Goal: Task Accomplishment & Management: Manage account settings

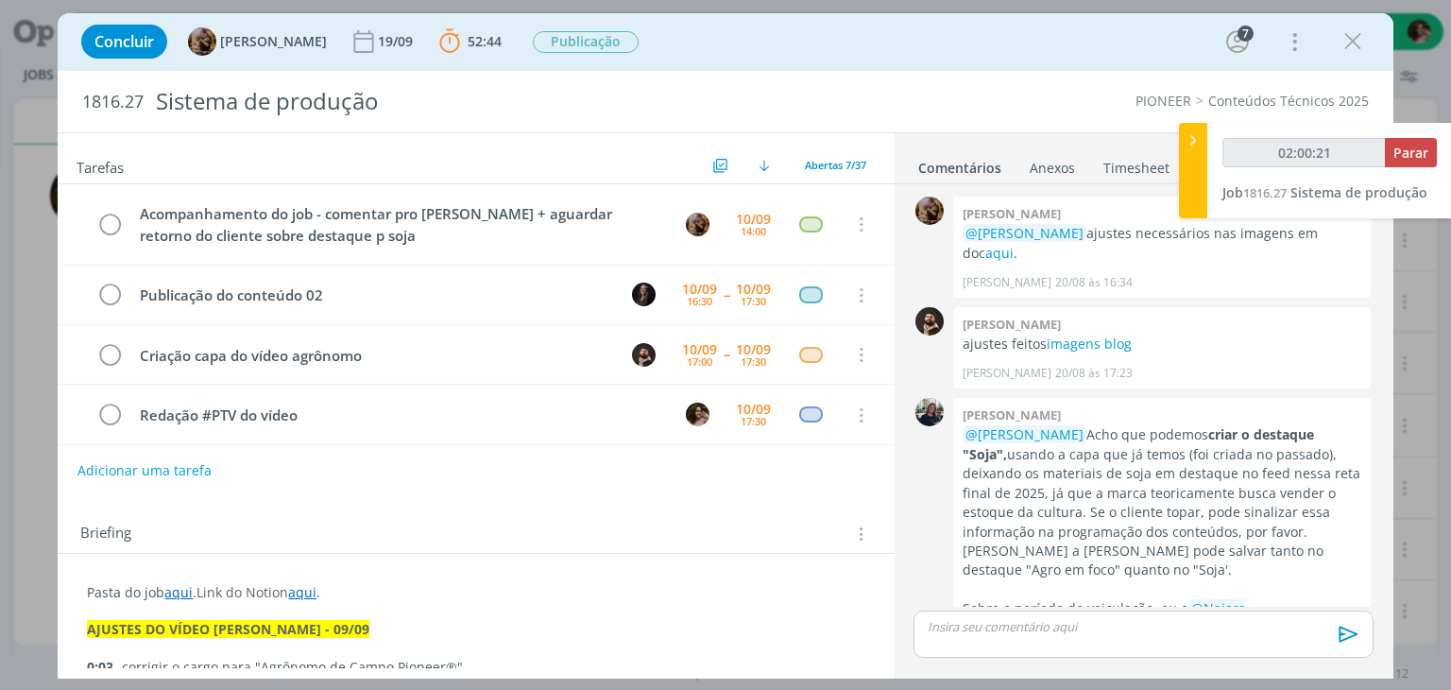
scroll to position [2555, 0]
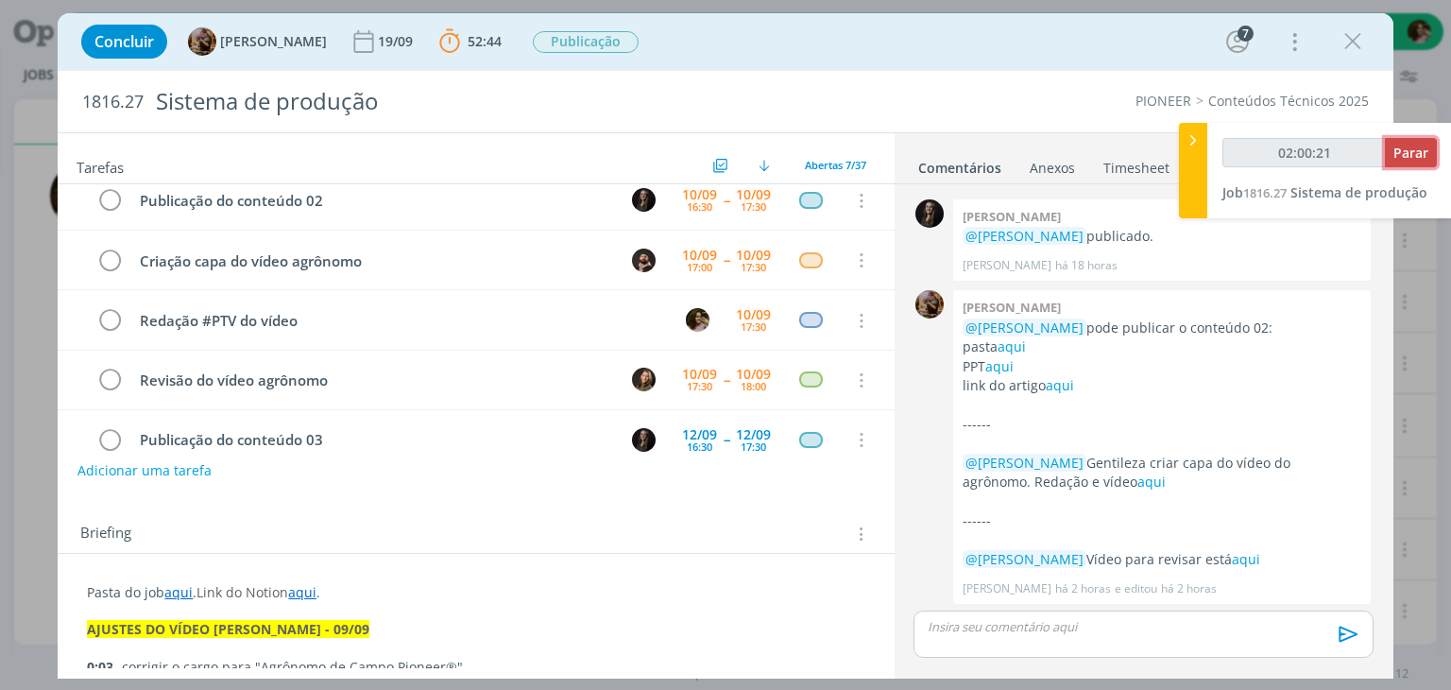
click at [1426, 148] on span "Parar" at bounding box center [1411, 153] width 35 height 18
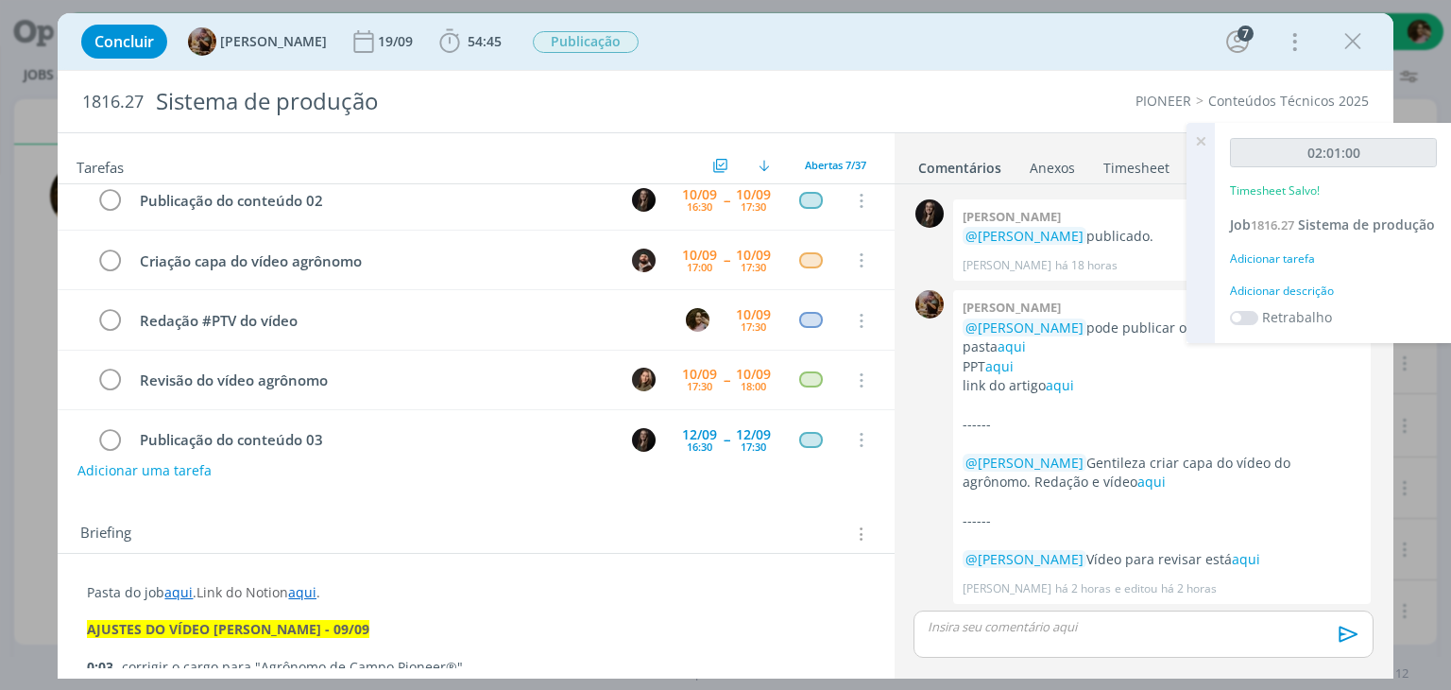
click at [1307, 299] on div "Adicionar descrição" at bounding box center [1333, 290] width 207 height 17
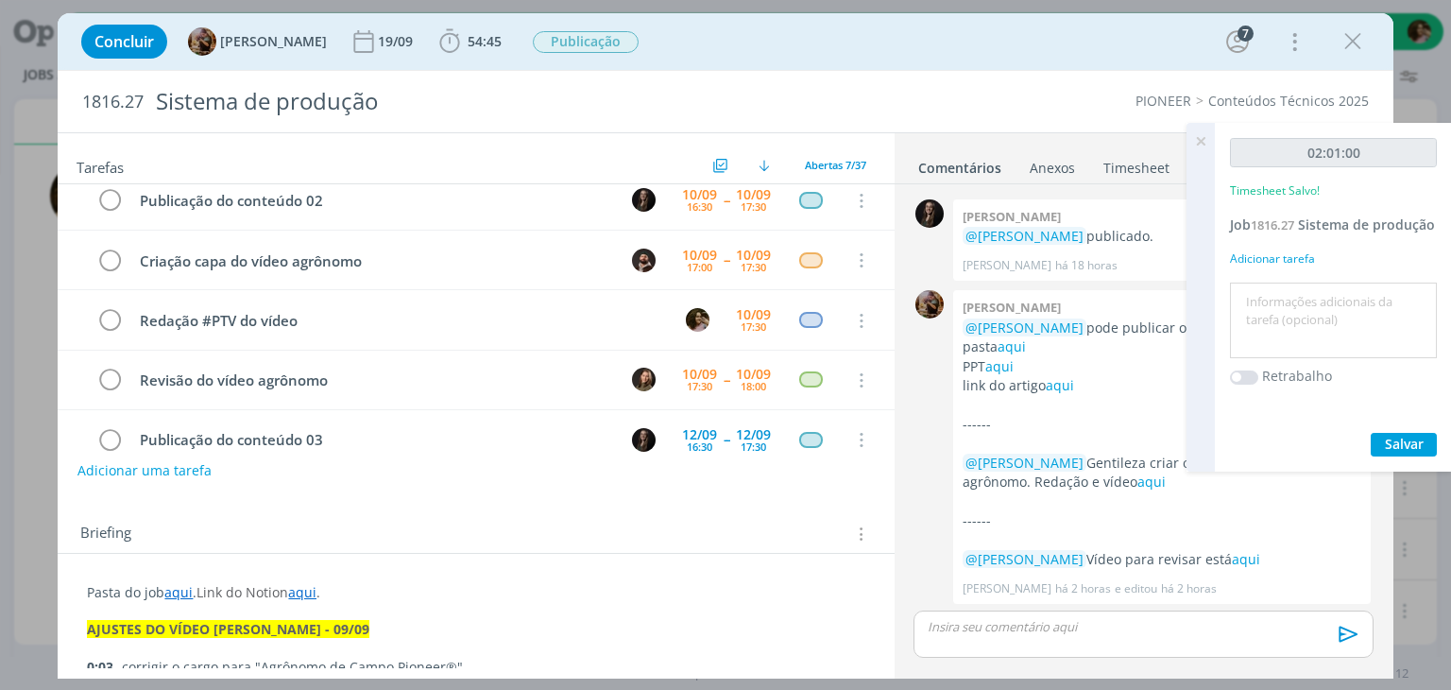
click at [1304, 312] on textarea at bounding box center [1333, 320] width 197 height 67
type textarea "Redação e ajustes"
click at [1402, 453] on span "Salvar" at bounding box center [1404, 444] width 39 height 18
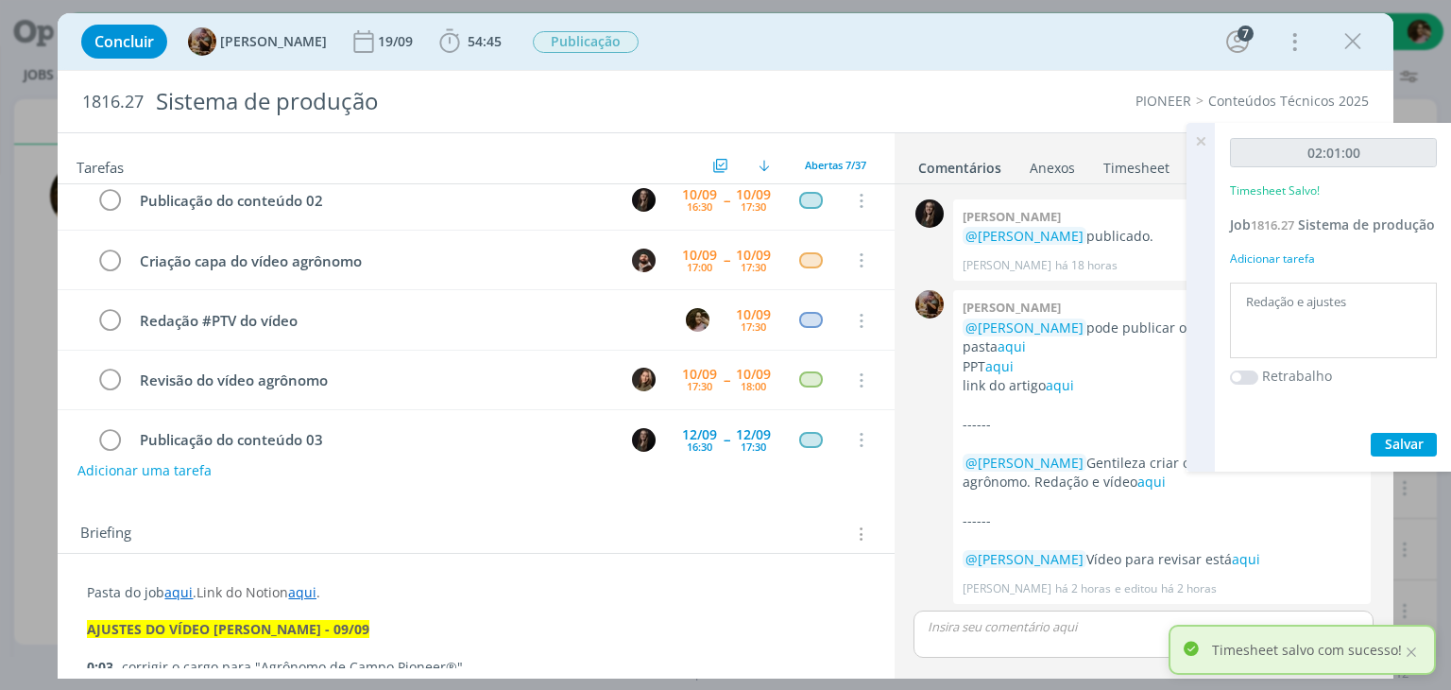
click at [1198, 145] on icon at bounding box center [1201, 141] width 34 height 37
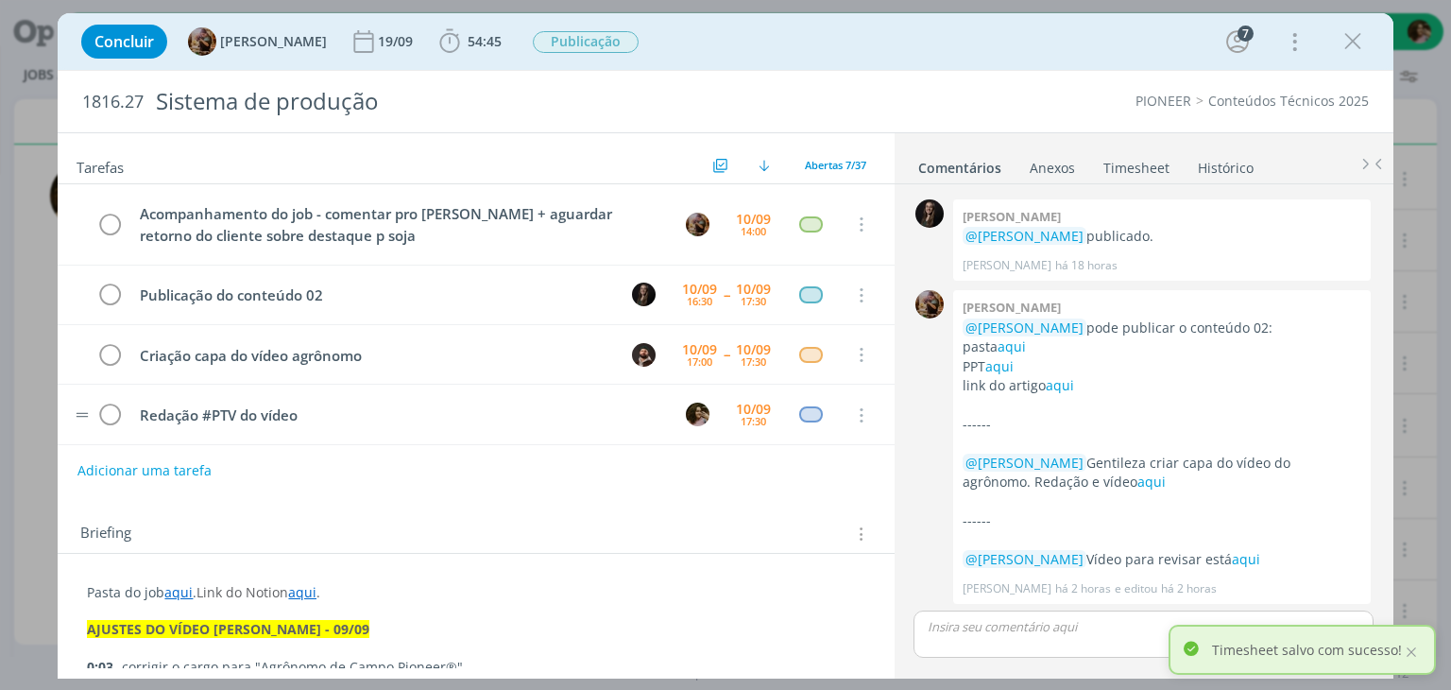
scroll to position [0, 0]
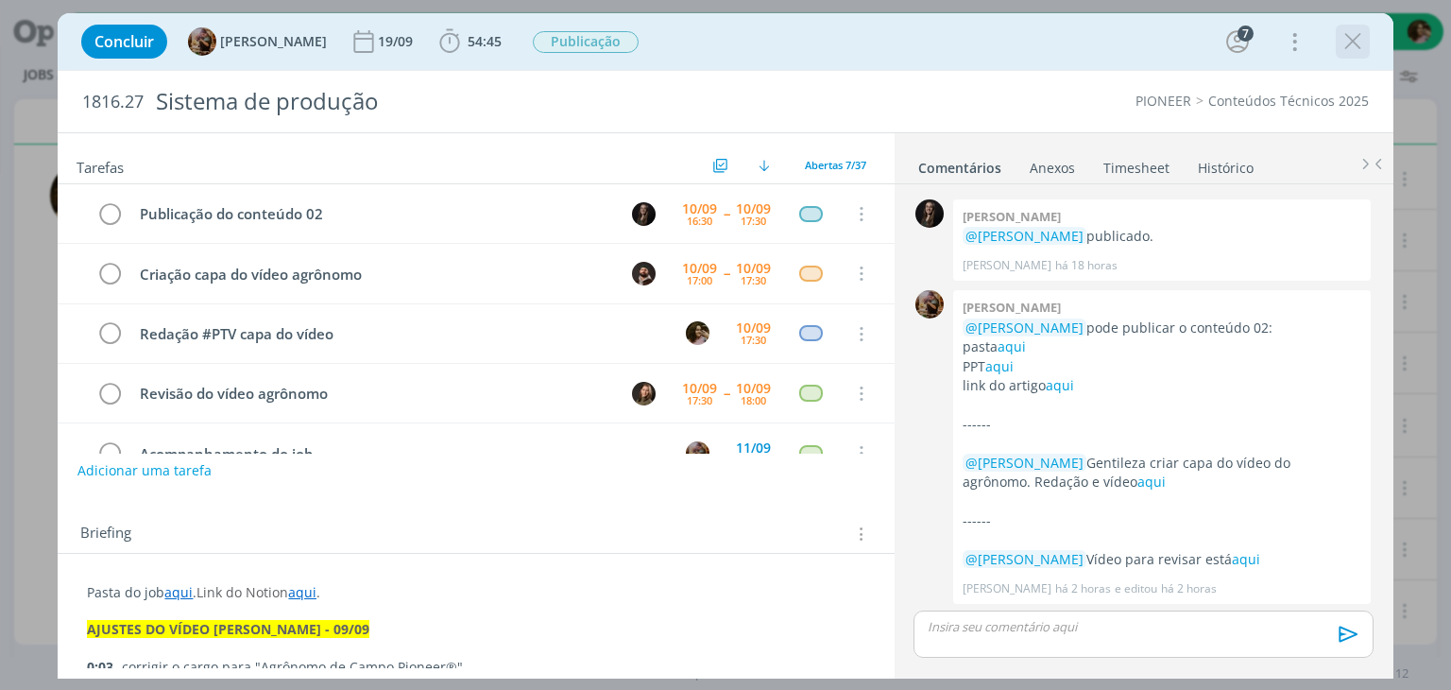
click at [1339, 37] on button "dialog" at bounding box center [1353, 41] width 28 height 28
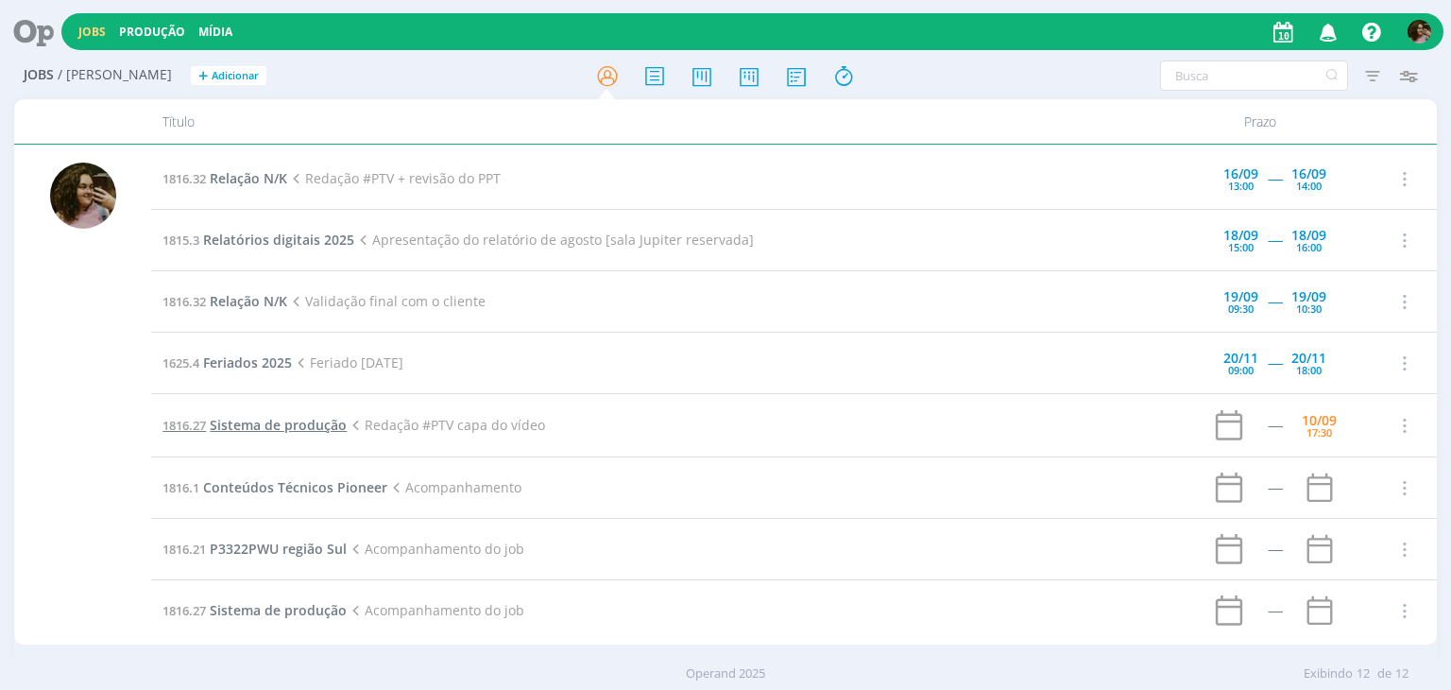
click at [313, 423] on span "Sistema de produção" at bounding box center [278, 425] width 137 height 18
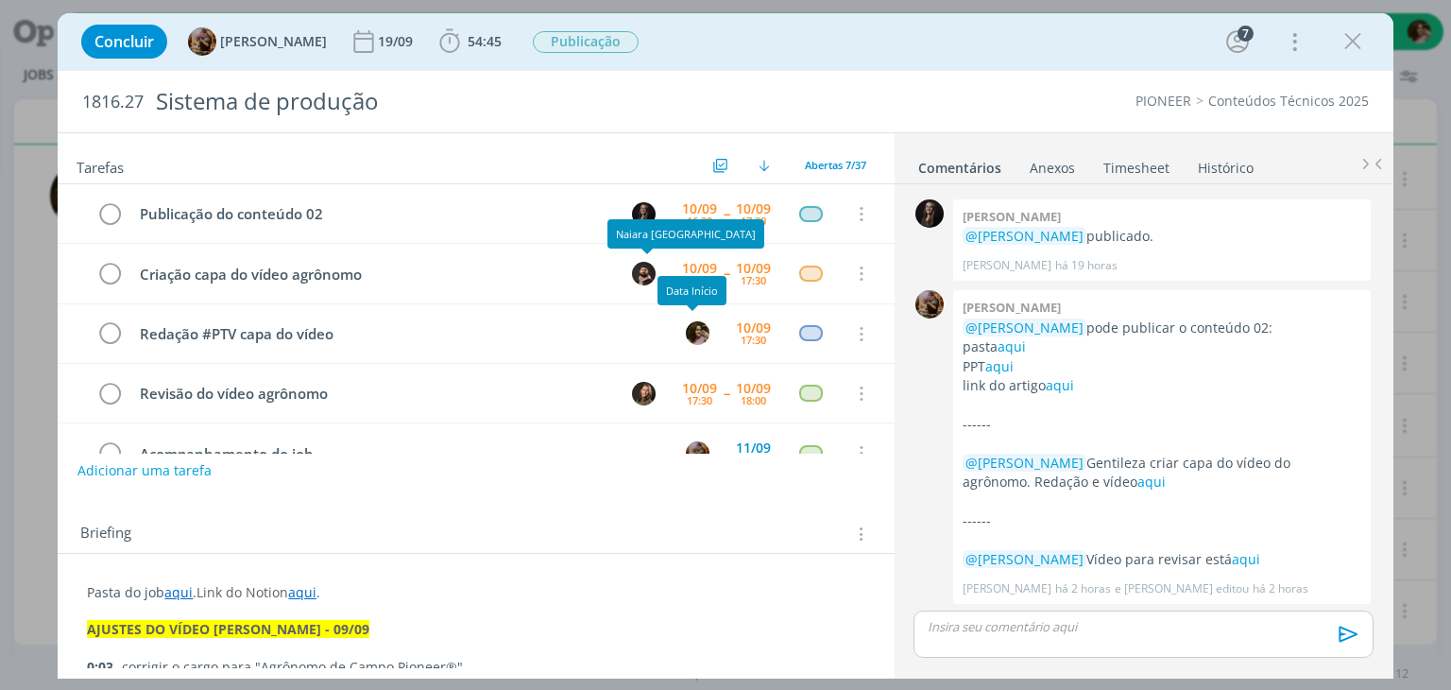
scroll to position [59, 0]
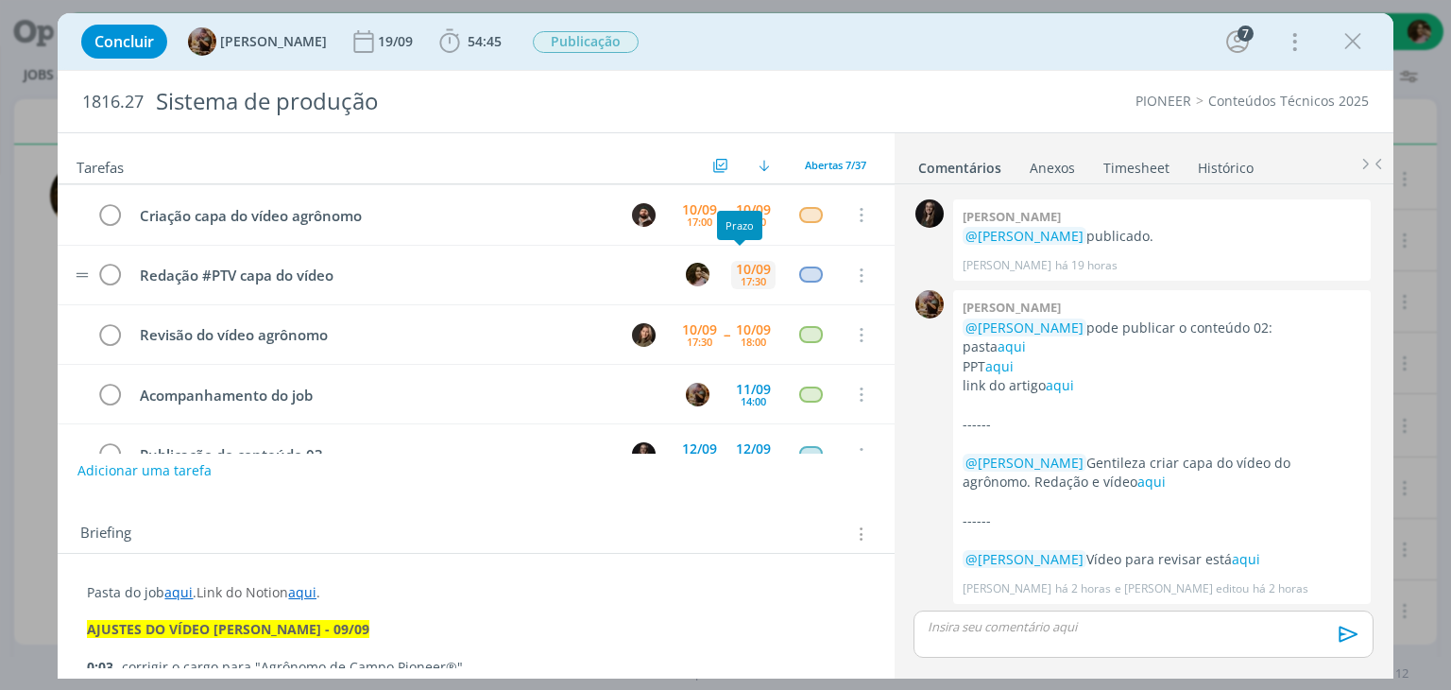
click at [748, 276] on div "17:30" at bounding box center [754, 281] width 26 height 10
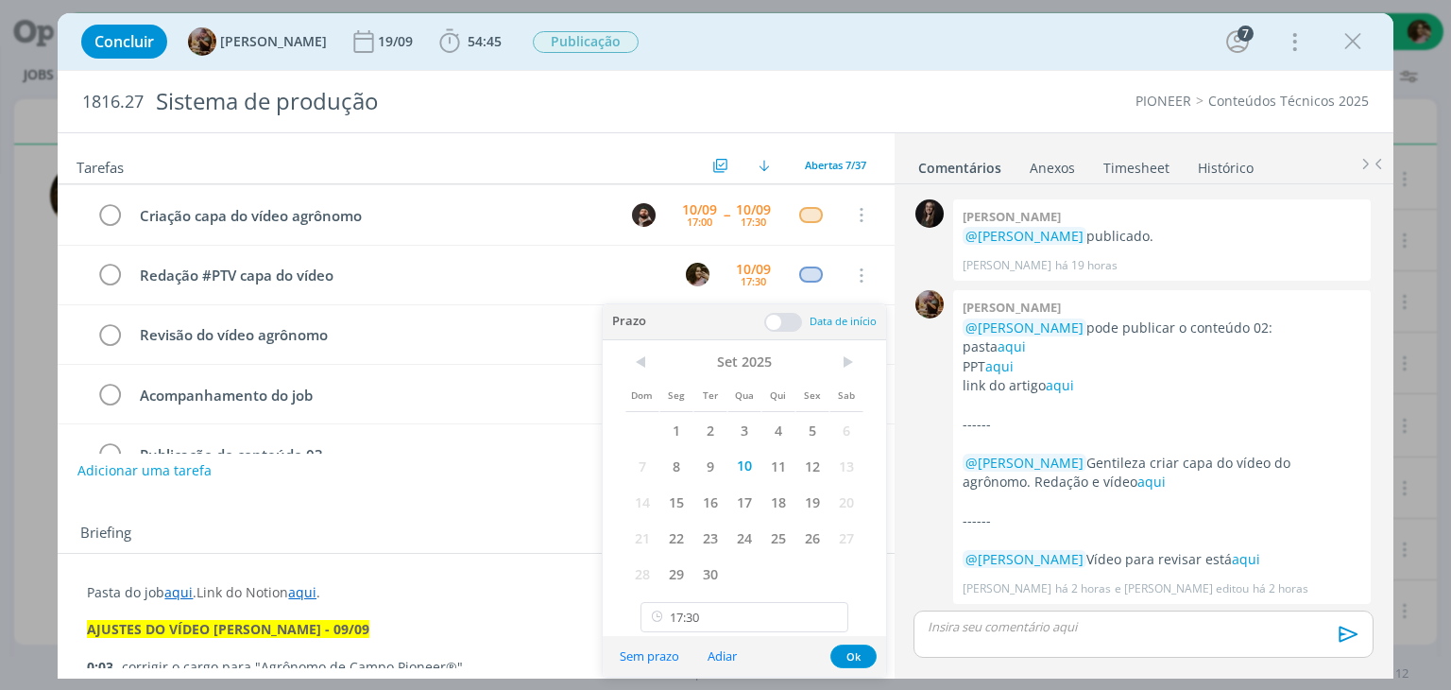
click at [786, 324] on span at bounding box center [783, 322] width 38 height 19
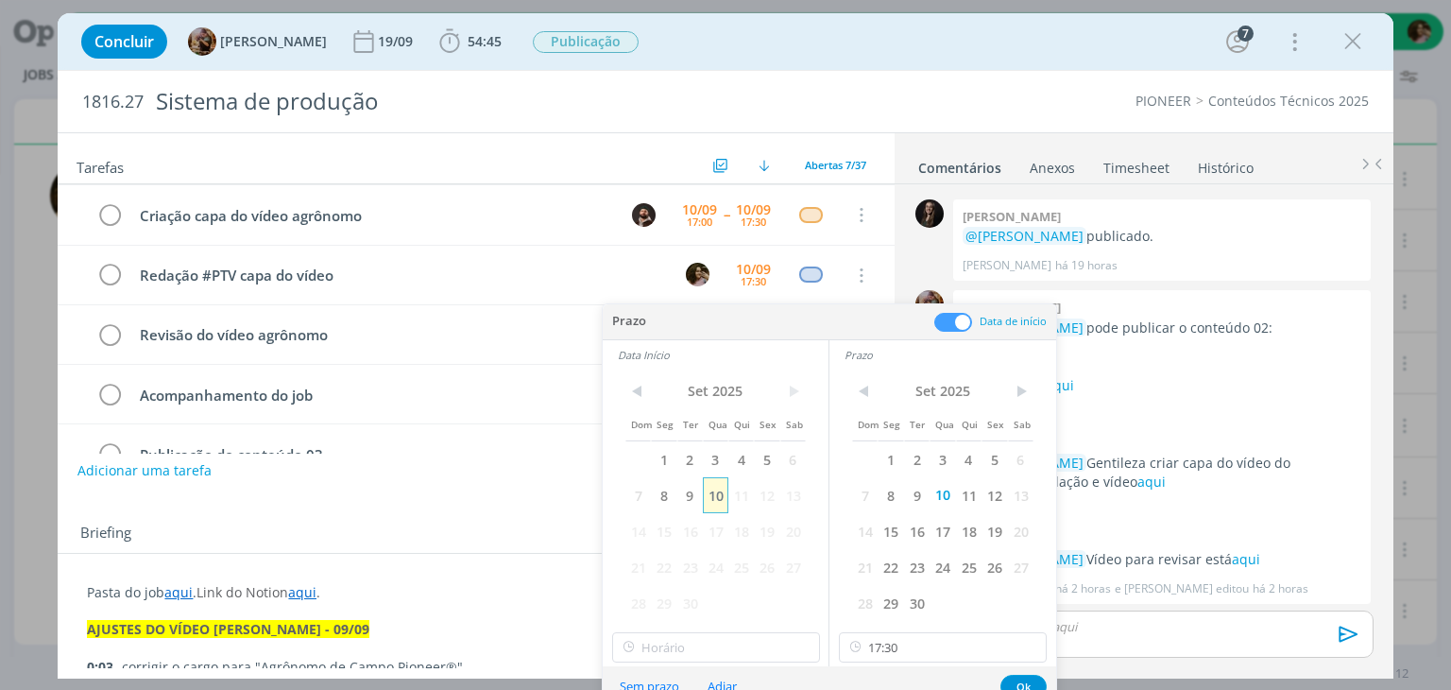
click at [717, 492] on span "10" at bounding box center [716, 495] width 26 height 36
click at [729, 640] on input "12:00" at bounding box center [716, 647] width 208 height 30
click at [691, 529] on div "17:00" at bounding box center [718, 521] width 212 height 34
type input "17:00"
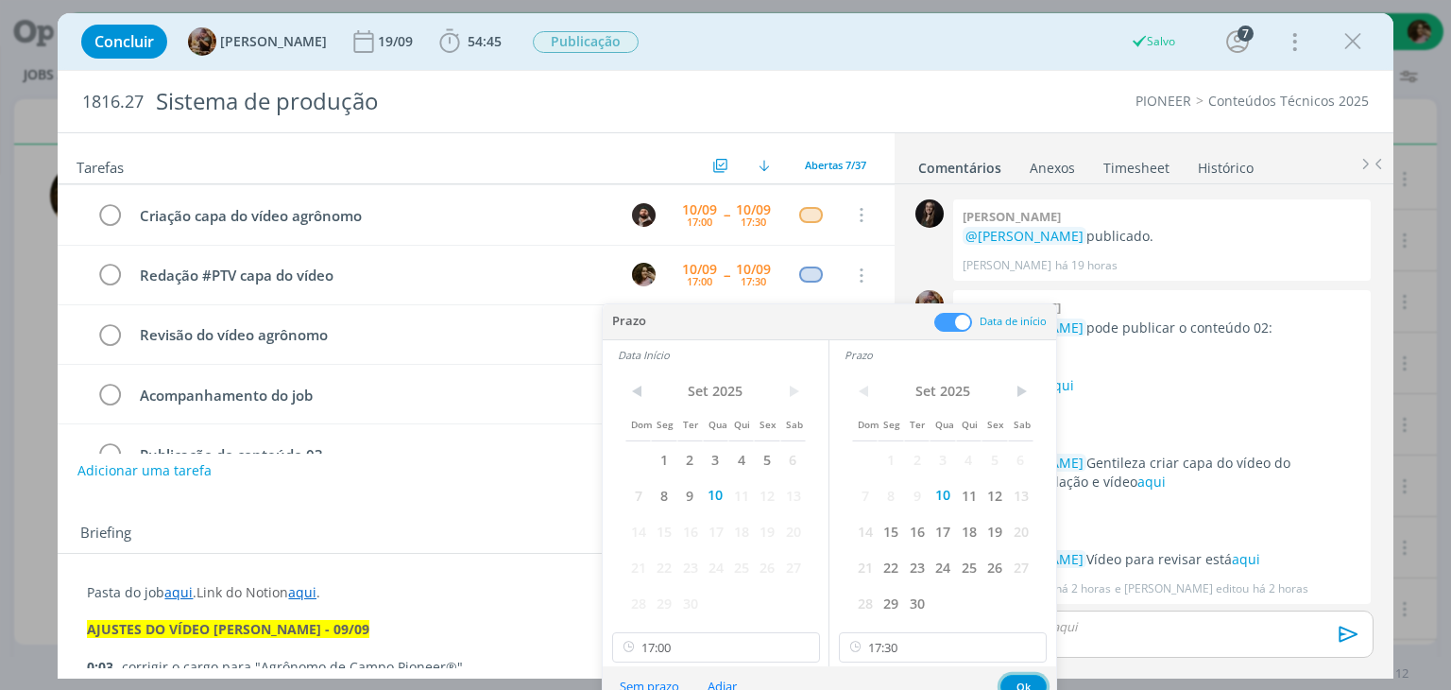
click at [1024, 673] on div "Sem prazo Adiar Ok" at bounding box center [829, 686] width 453 height 41
click at [1027, 677] on button "Ok" at bounding box center [1024, 687] width 46 height 24
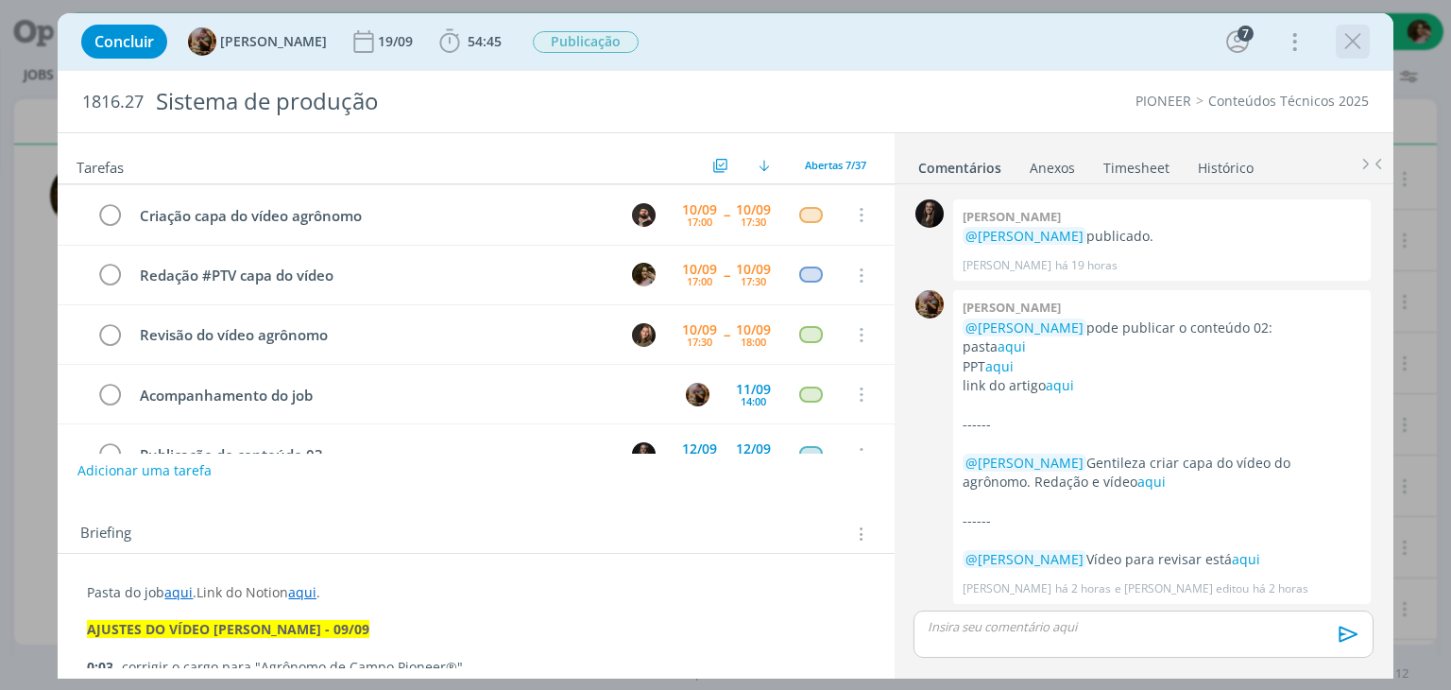
click at [1364, 41] on icon "dialog" at bounding box center [1353, 41] width 28 height 28
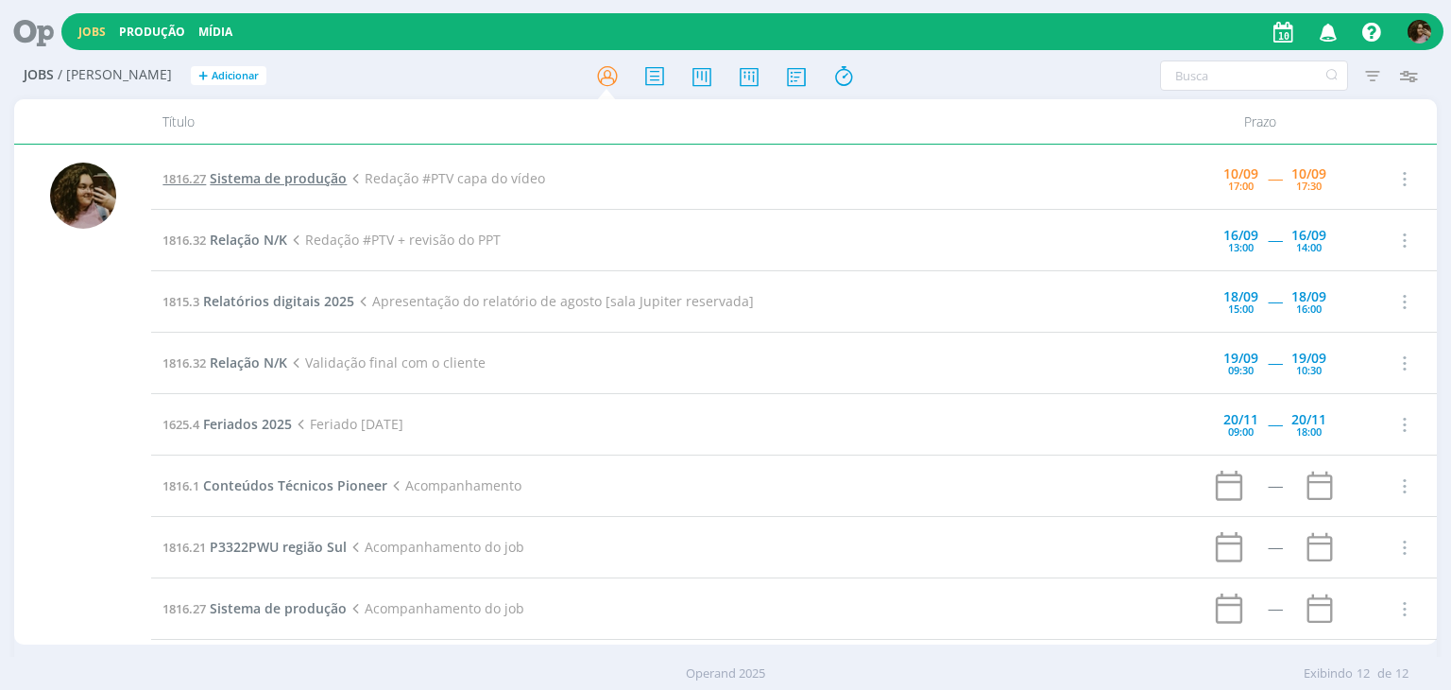
click at [317, 176] on span "Sistema de produção" at bounding box center [278, 178] width 137 height 18
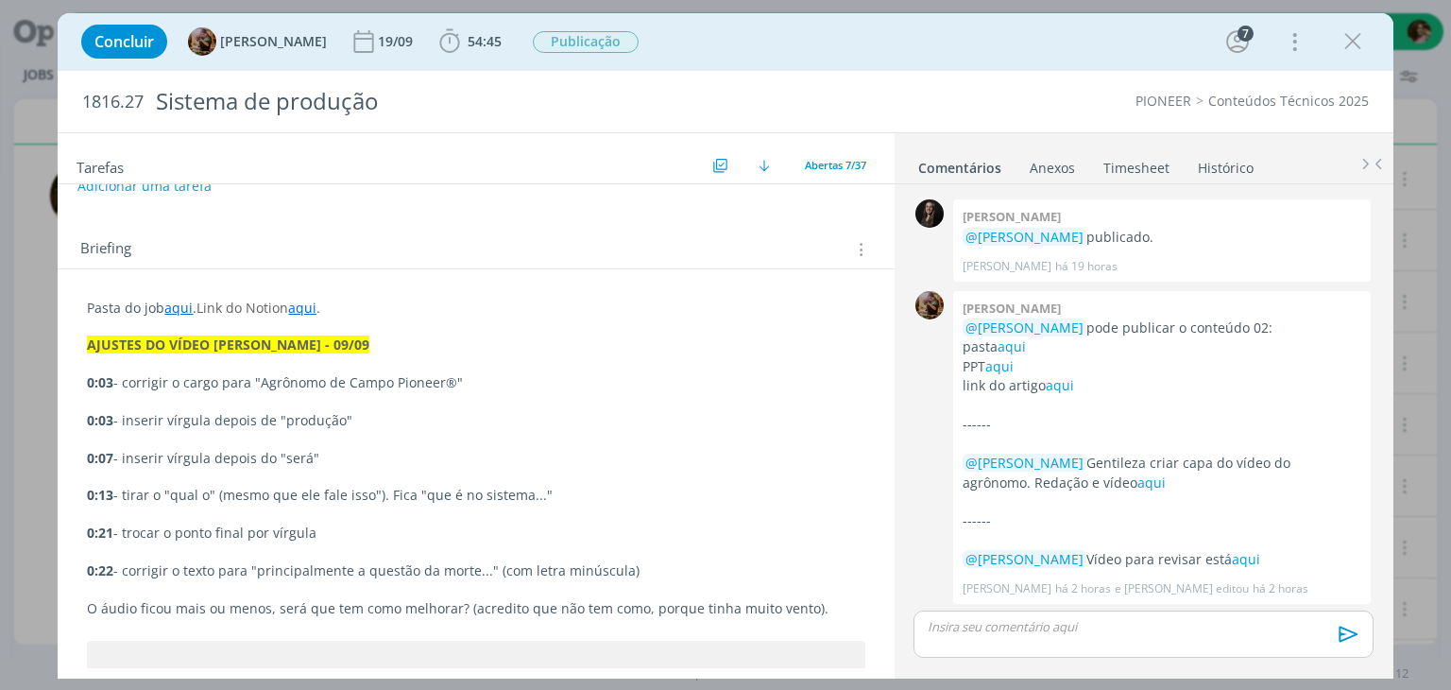
scroll to position [283, 0]
click at [1339, 42] on icon "dialog" at bounding box center [1353, 41] width 28 height 28
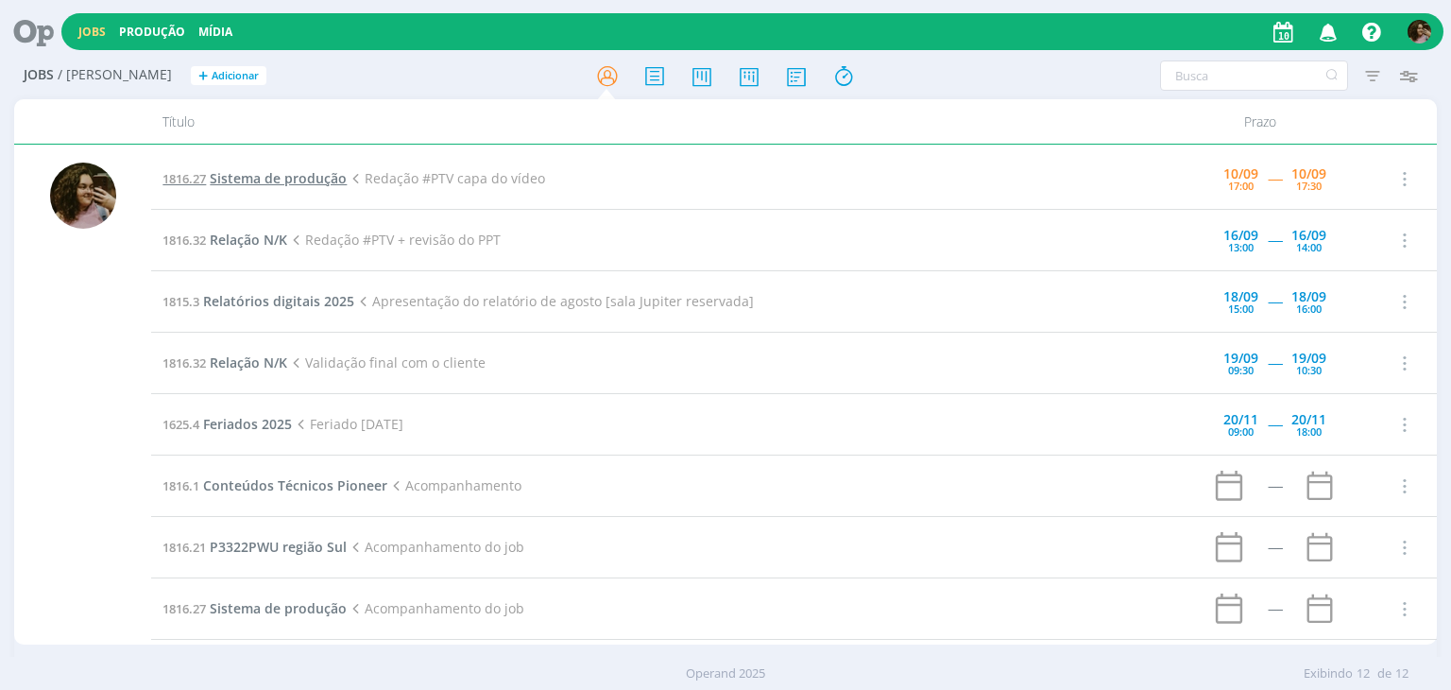
click at [291, 174] on span "Sistema de produção" at bounding box center [278, 178] width 137 height 18
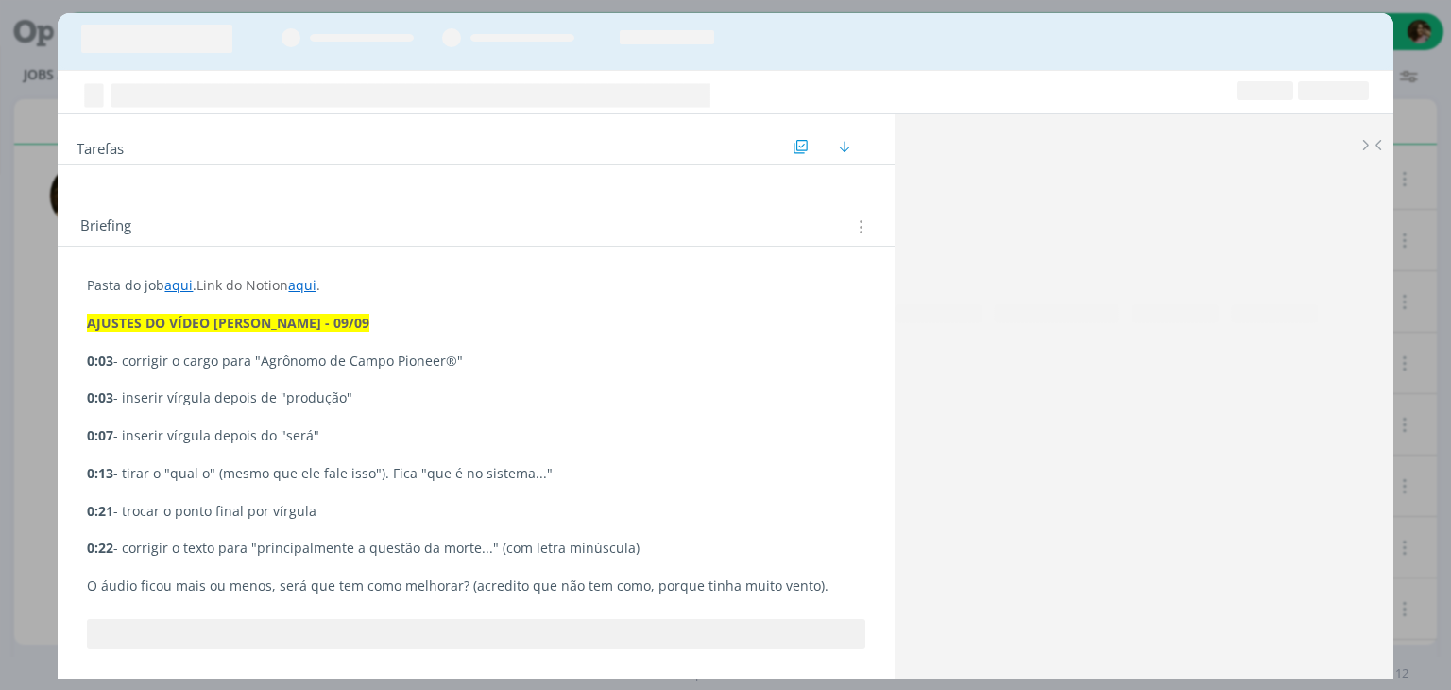
scroll to position [2444, 0]
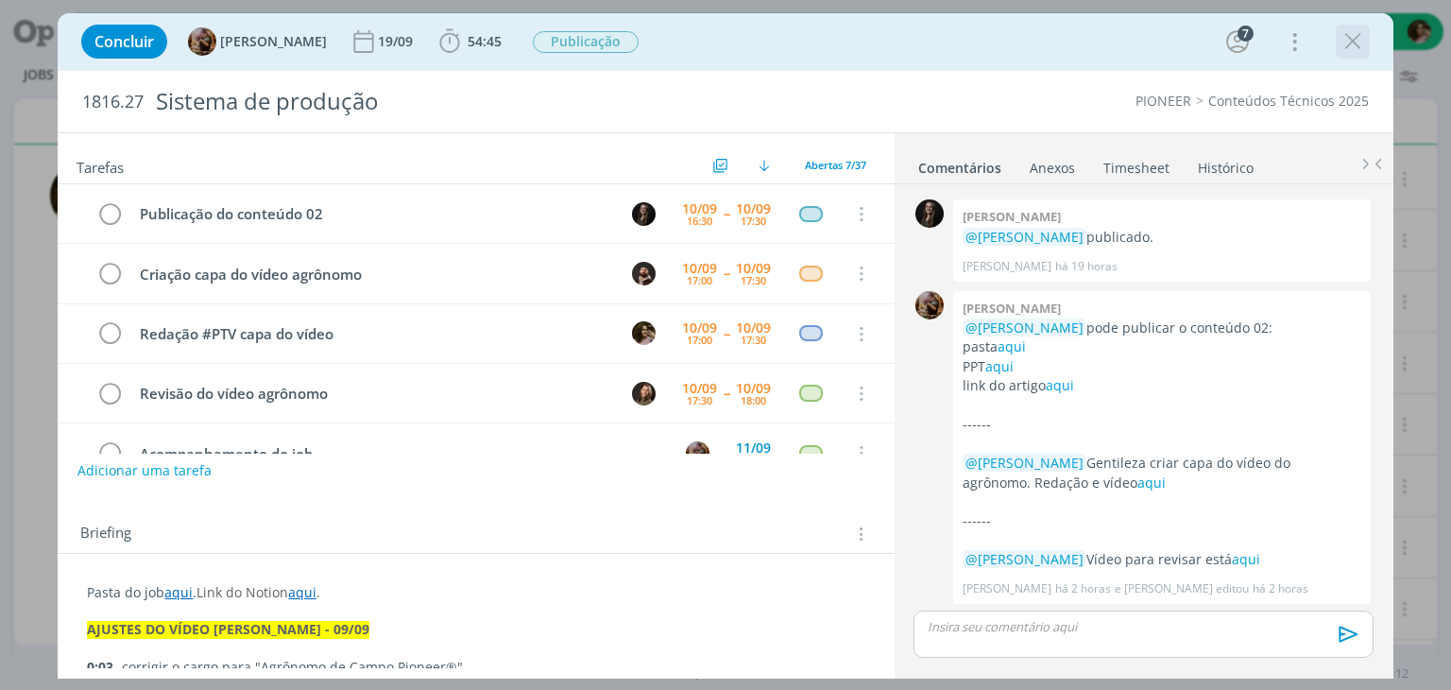
click at [1352, 43] on icon "dialog" at bounding box center [1353, 41] width 28 height 28
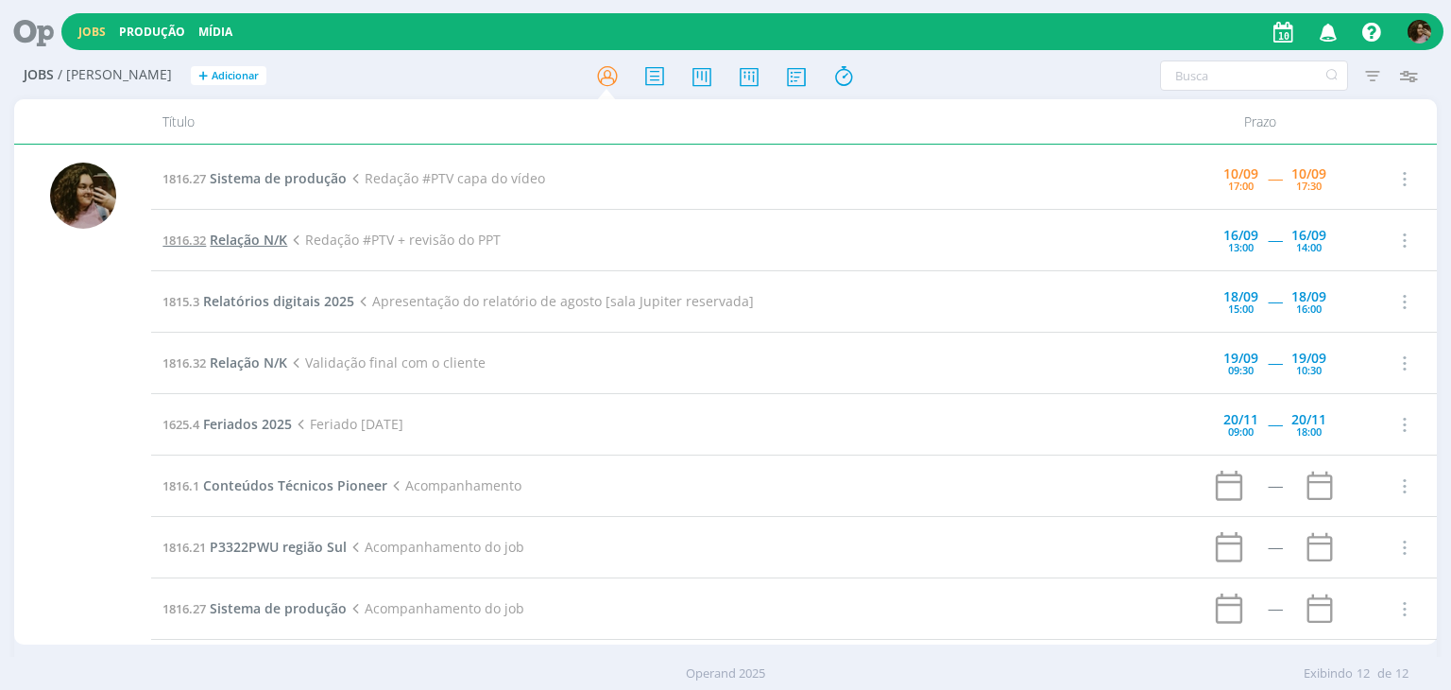
click at [212, 237] on div "Jobs Produção Mídia Notificações Central de Ajuda Área de Membros Implantação o…" at bounding box center [725, 345] width 1451 height 690
click at [242, 236] on span "Relação N/K" at bounding box center [248, 240] width 77 height 18
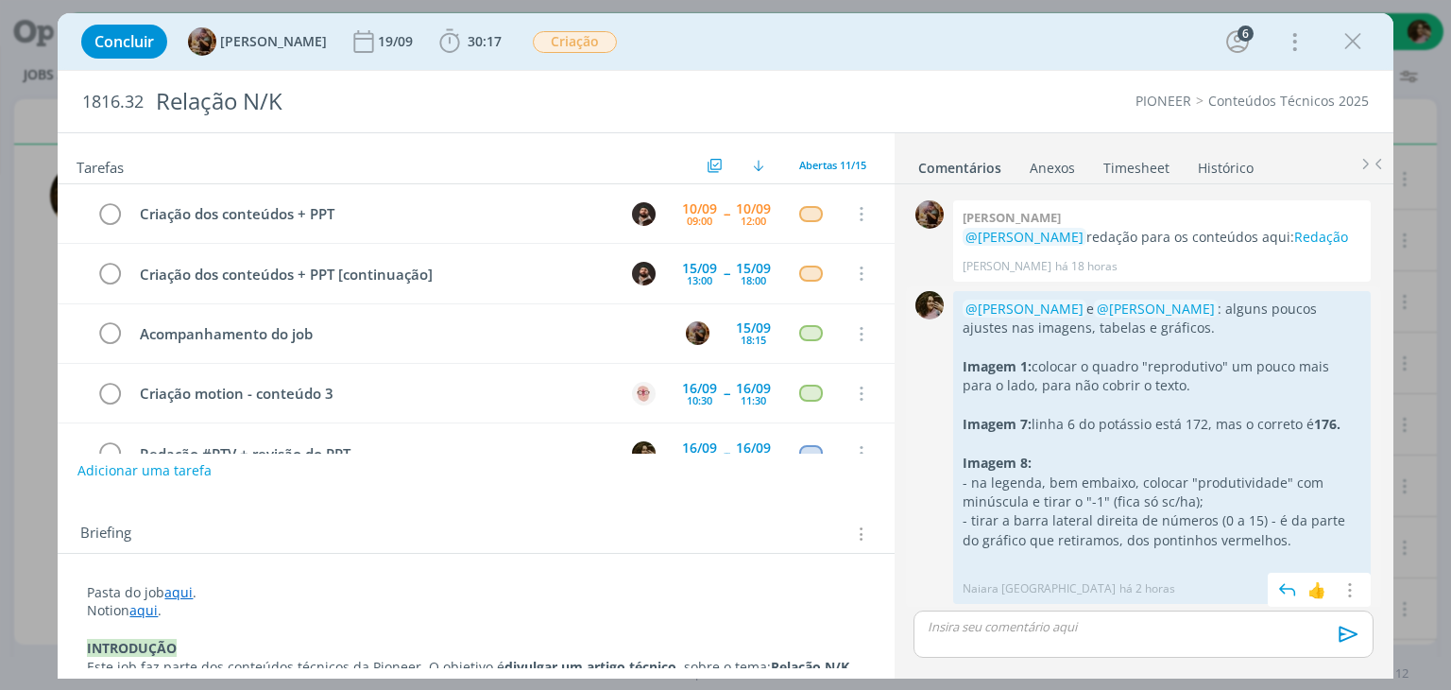
scroll to position [177, 0]
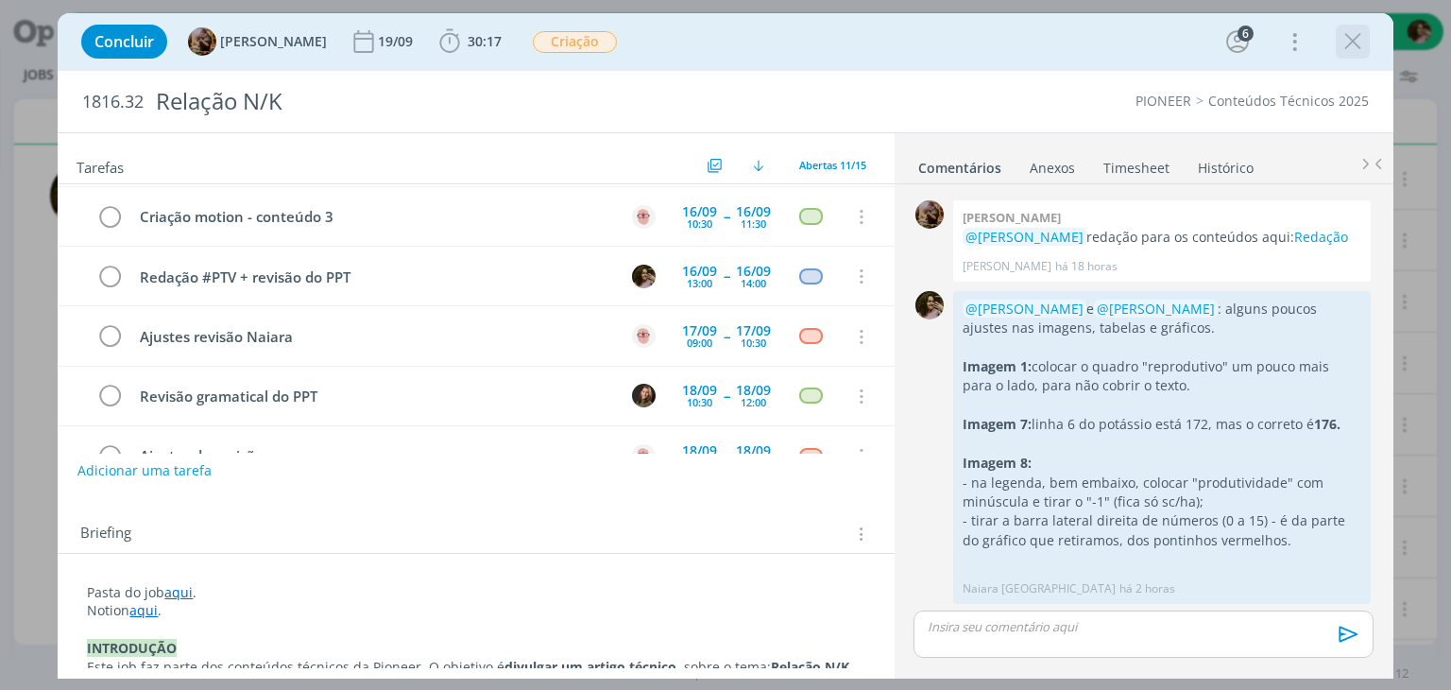
click at [1346, 48] on icon "dialog" at bounding box center [1353, 41] width 28 height 28
